Goal: Information Seeking & Learning: Learn about a topic

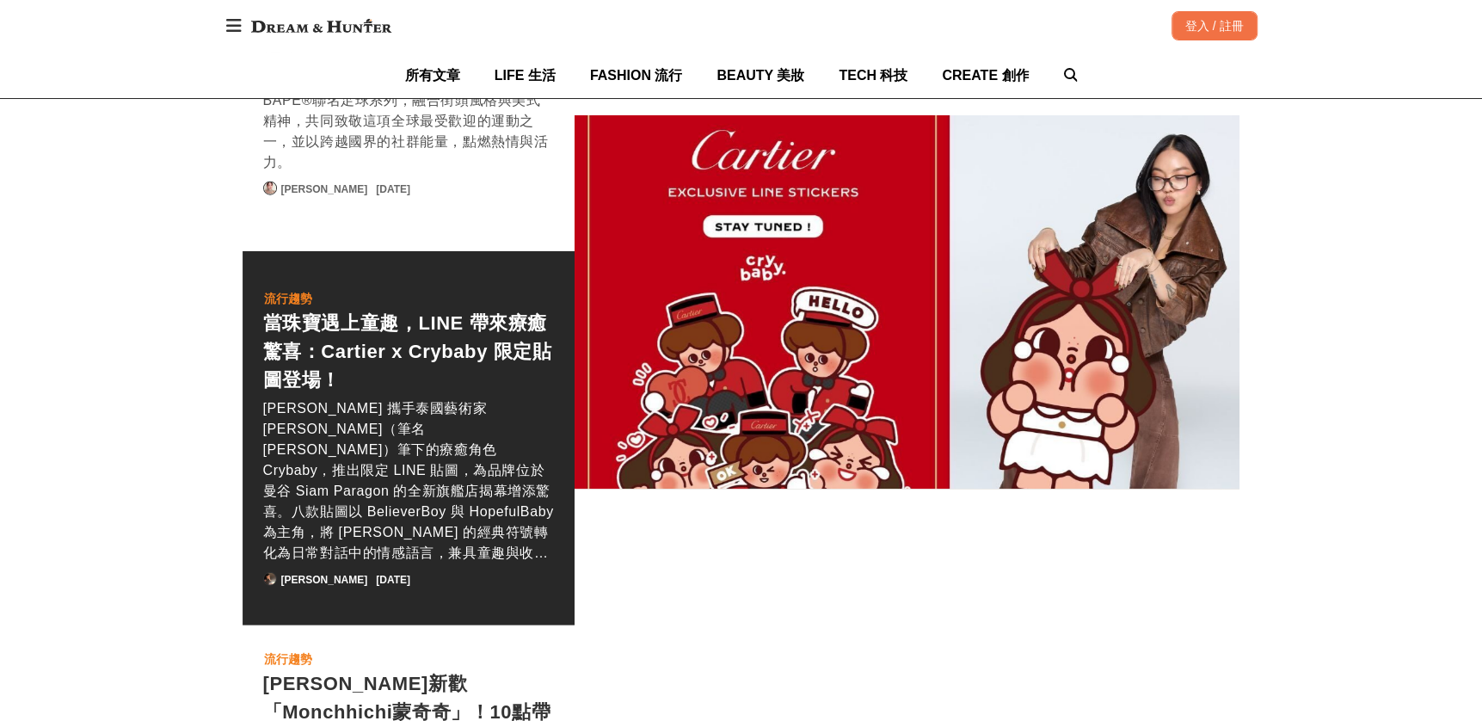
scroll to position [0, 2142]
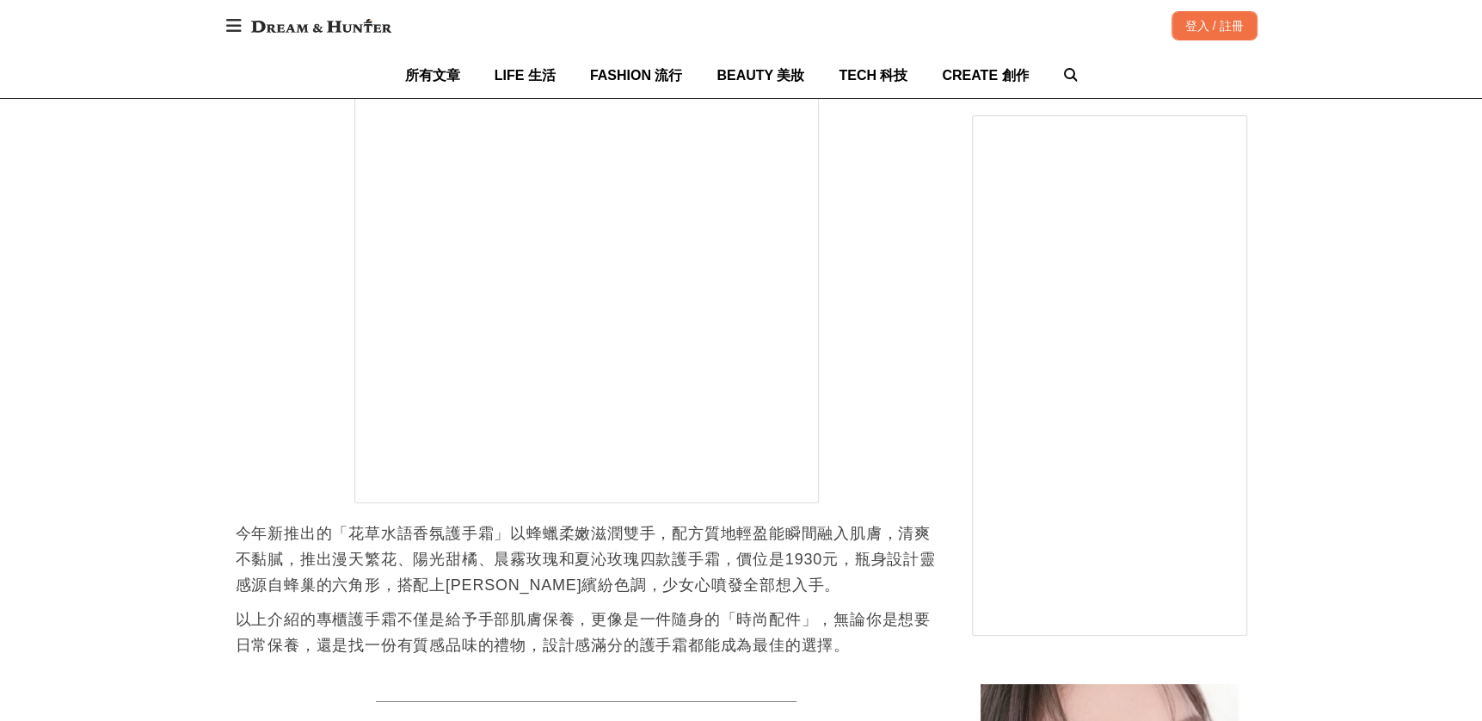
scroll to position [4902, 0]
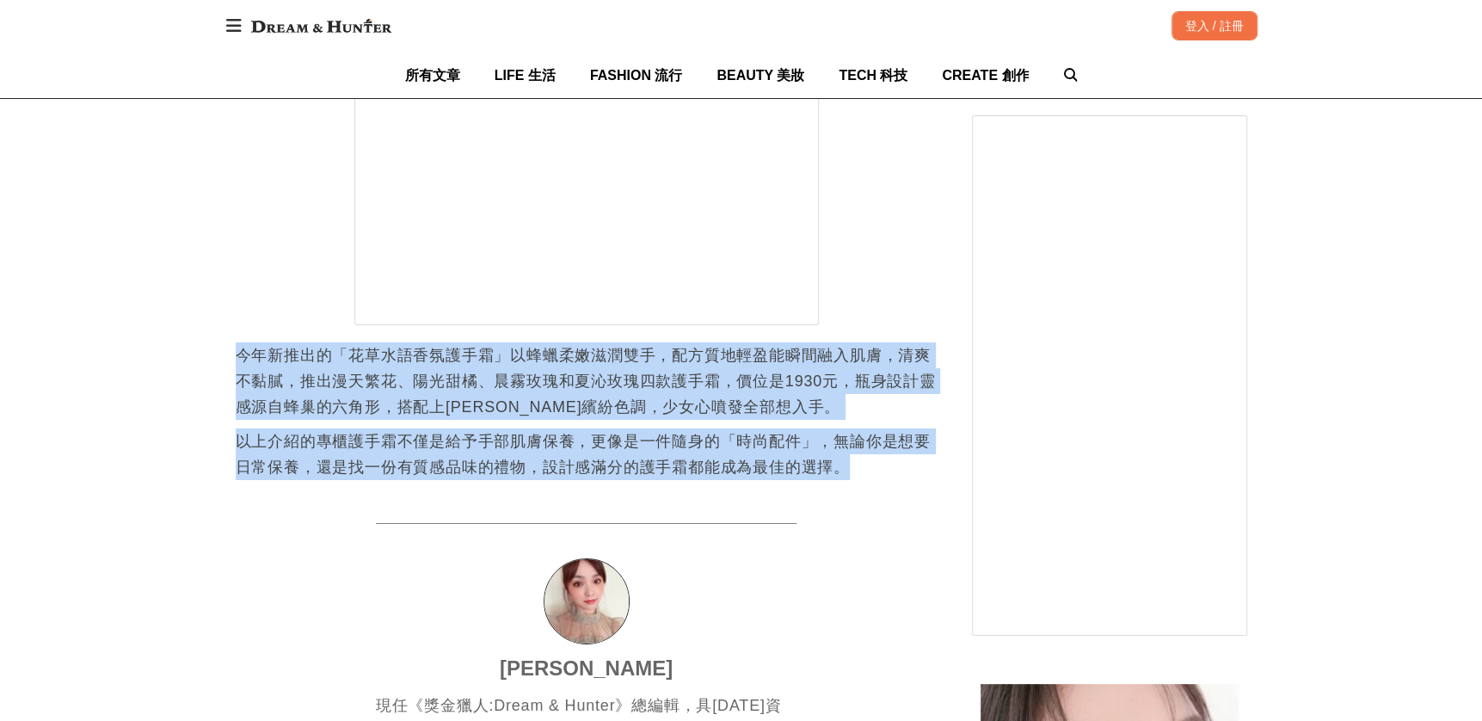
drag, startPoint x: 653, startPoint y: 464, endPoint x: 206, endPoint y: 363, distance: 457.8
drag, startPoint x: 206, startPoint y: 363, endPoint x: 538, endPoint y: 452, distance: 343.0
click at [538, 452] on p "以上介紹的專櫃護手霜不僅是給予手部肌膚保養，更像是一件隨身的「時尚配件」，無論你是想要日常保養，還是找一份有質感品味的禮物，設計感滿分的護手霜都能成為最佳的選…" at bounding box center [587, 454] width 702 height 52
click at [777, 399] on p "今年新推出的「花草水語香氛護手霜」以蜂蠟柔嫩滋潤雙手，配方質地輕盈能瞬間融入肌膚，清爽不黏膩，推出漫天繁花、陽光甜橘、晨霧玫瑰和夏沁玫瑰四款護手霜，價位是19…" at bounding box center [587, 380] width 702 height 77
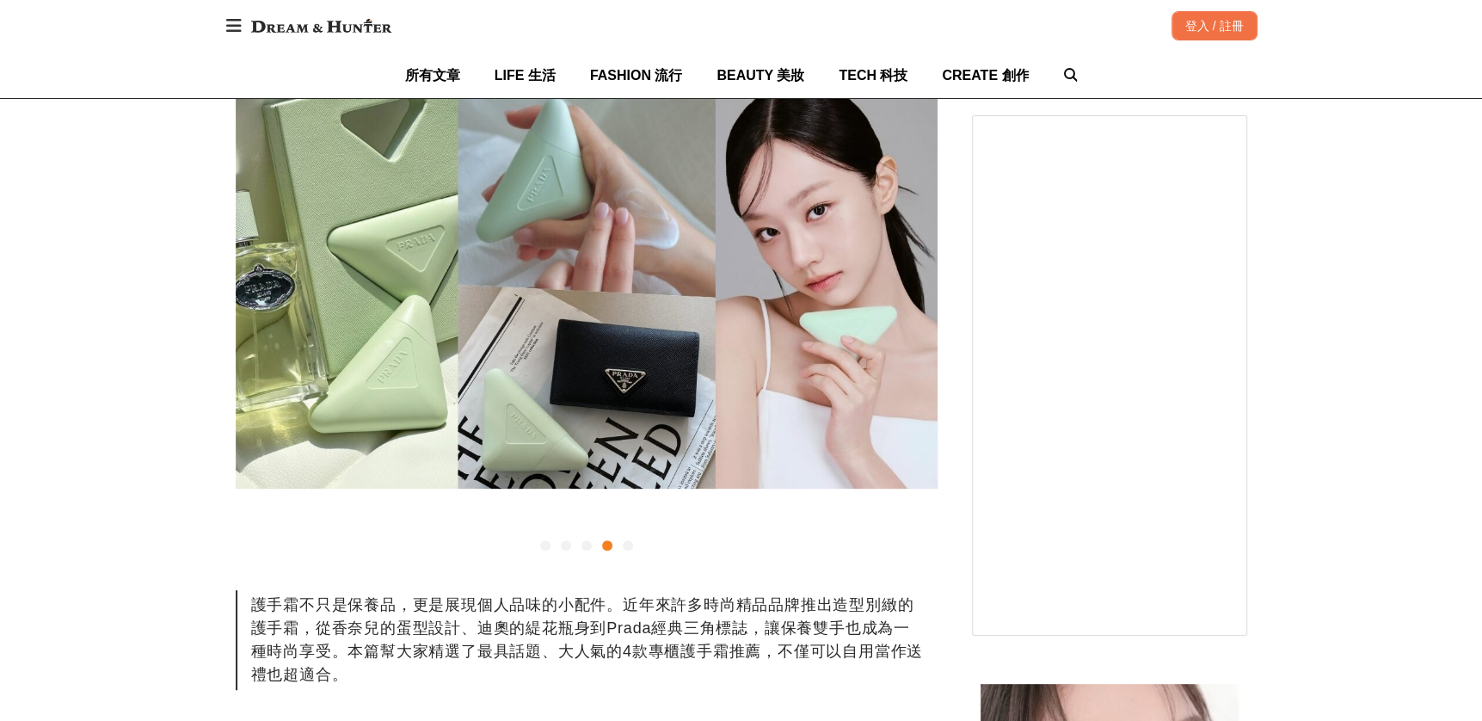
scroll to position [258, 0]
